Goal: Contribute content

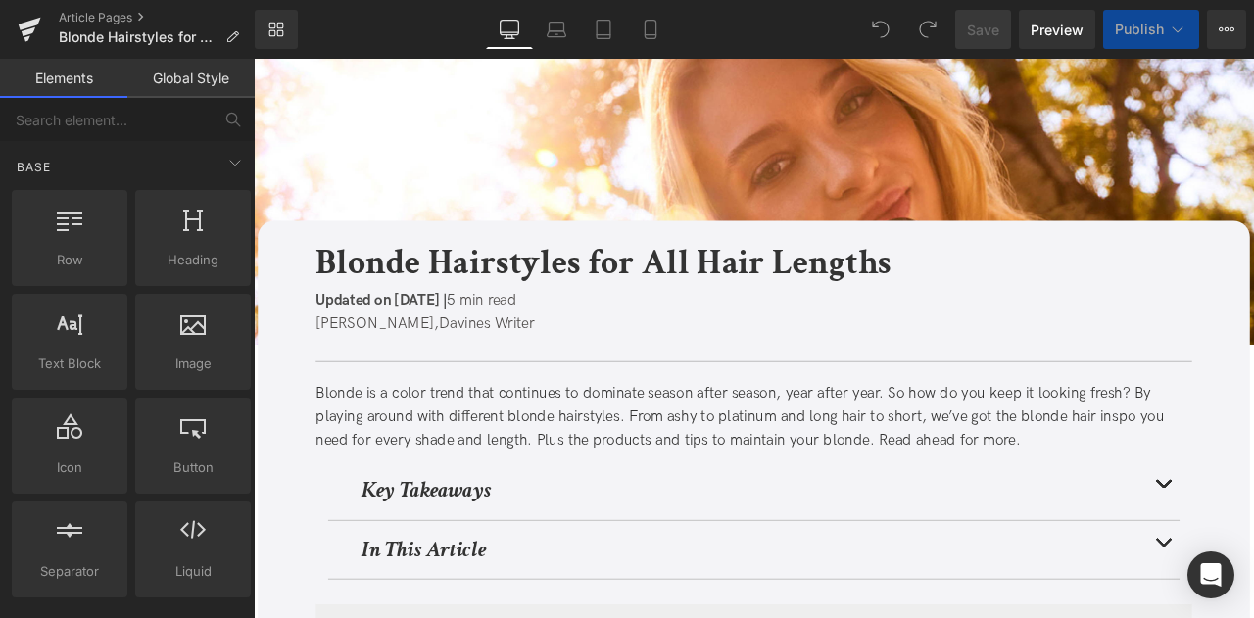
click at [1141, 34] on span "Publish" at bounding box center [1139, 30] width 49 height 16
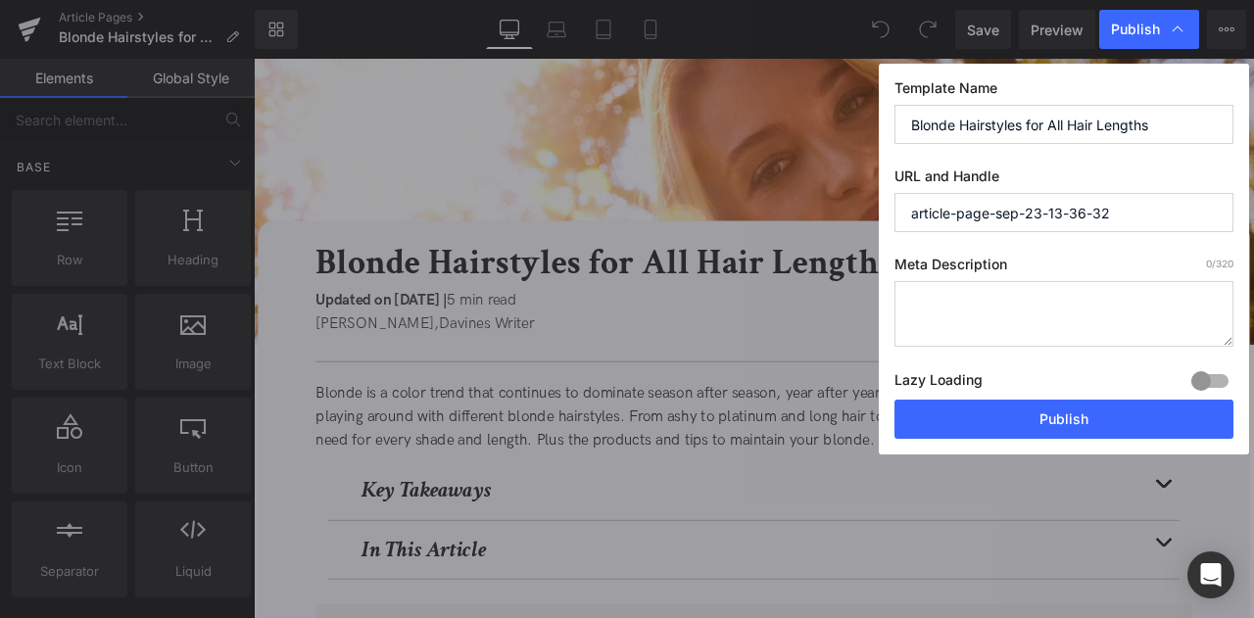
click at [978, 124] on input "Blonde Hairstyles for All Hair Lengths" at bounding box center [1064, 124] width 339 height 39
type input "v"
paste input "Blonde Hairstyles for All Hair Lengths"
type input "Blonde Hairstyles for All Hair Lengths"
paste input "blonde-hairstyles-all-lengths"
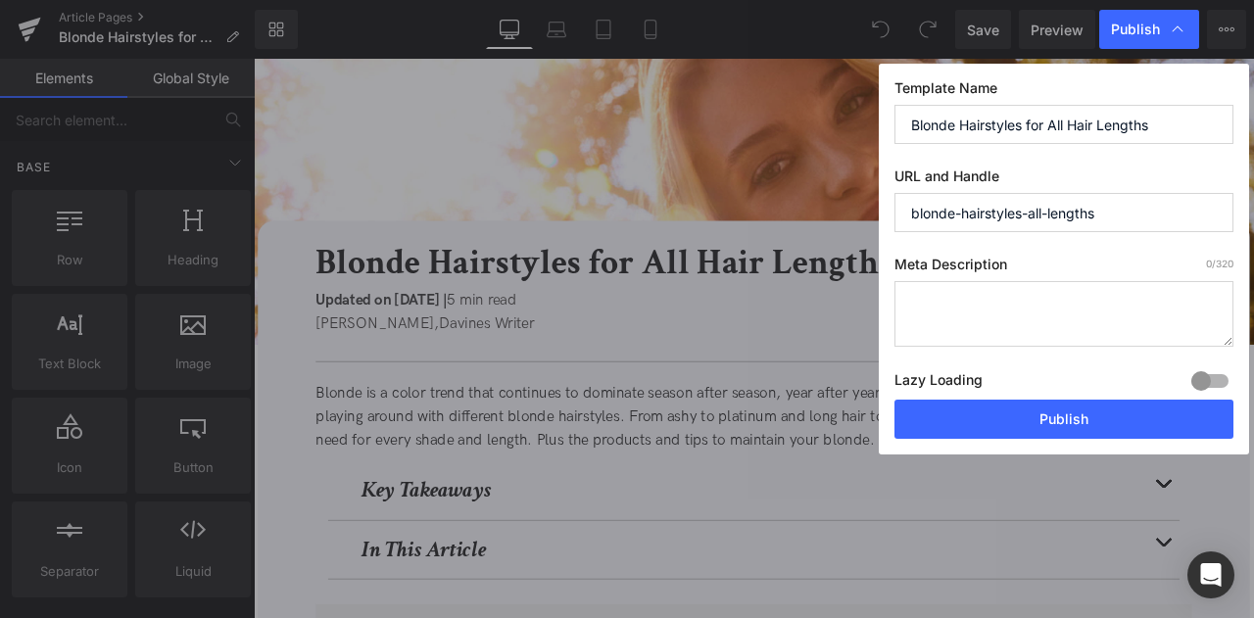
type input "blonde-hairstyles-all-lengths"
paste textarea "Explore blonde hairstyles for every length with highlight ideas and care tips t…"
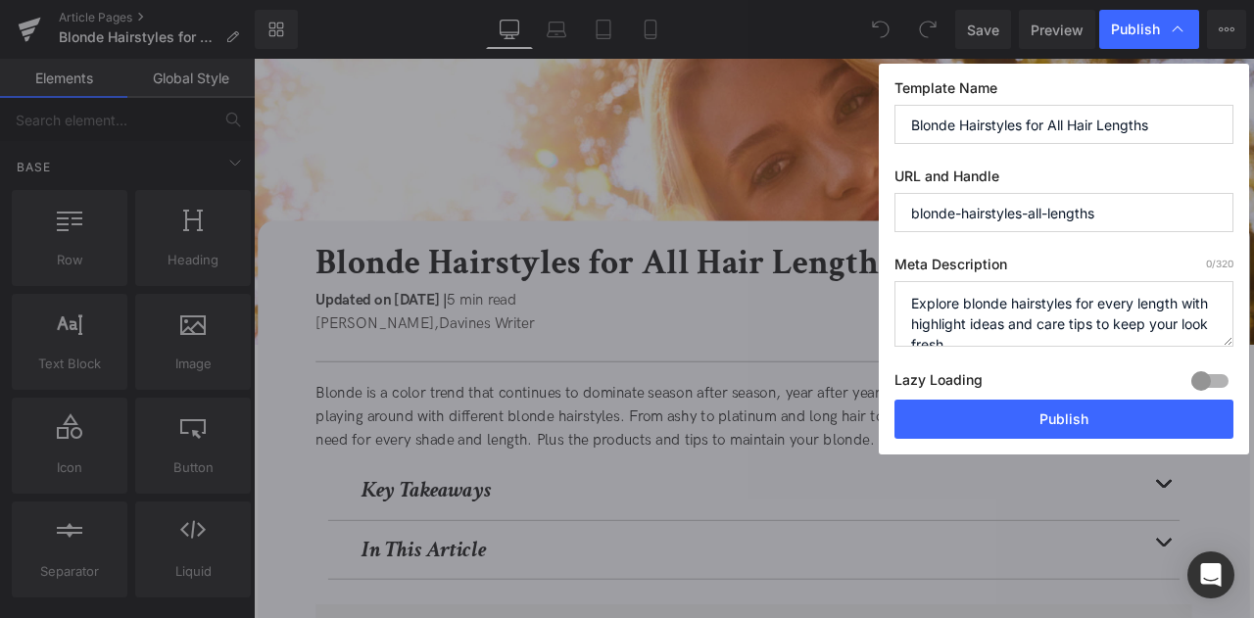
scroll to position [6, 0]
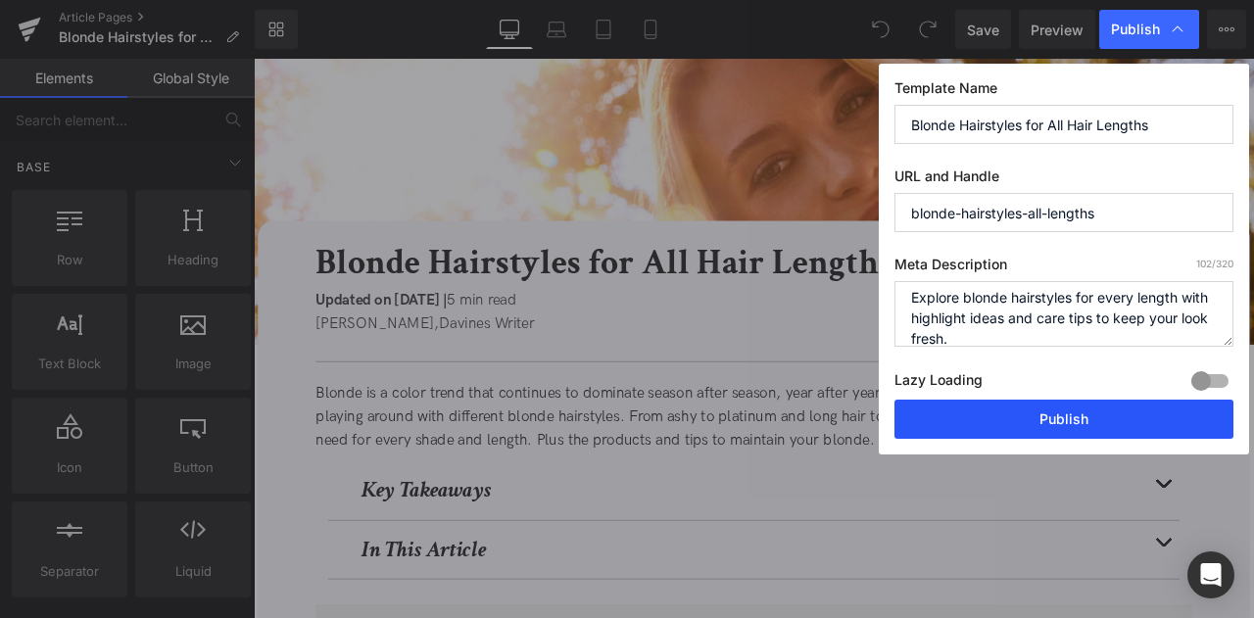
type textarea "Explore blonde hairstyles for every length with highlight ideas and care tips t…"
click at [1021, 409] on button "Publish" at bounding box center [1064, 419] width 339 height 39
